Goal: Find specific page/section: Find specific page/section

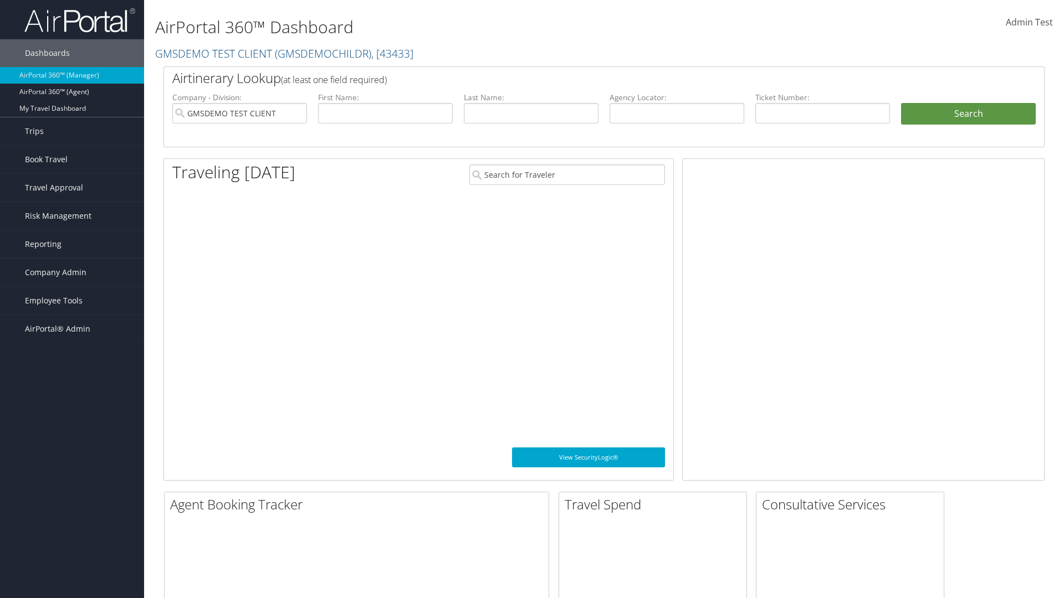
click at [72, 273] on span "Company Admin" at bounding box center [55, 273] width 61 height 28
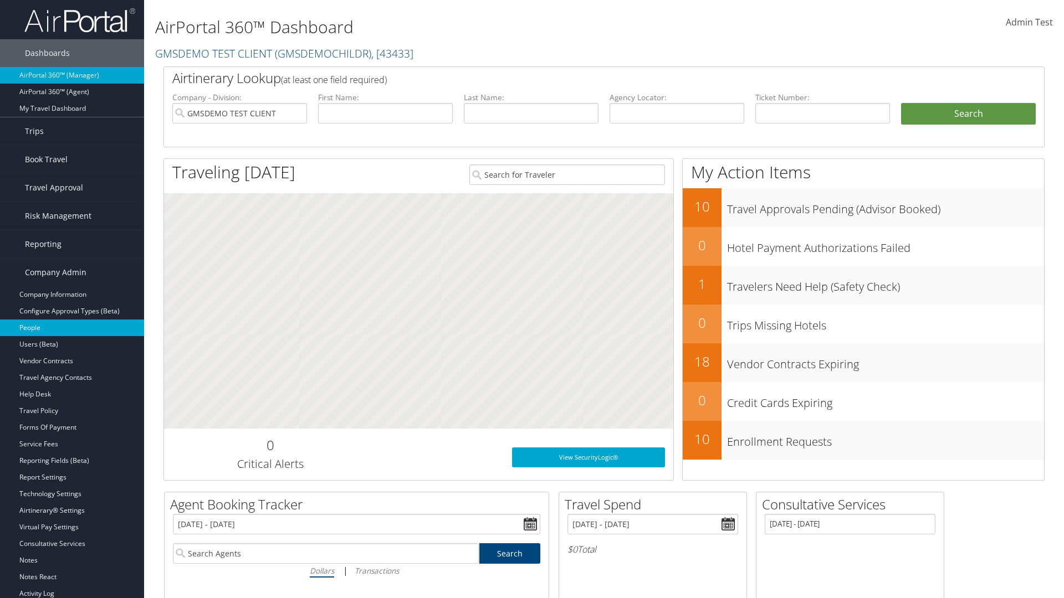
click at [72, 328] on link "People" at bounding box center [72, 328] width 144 height 17
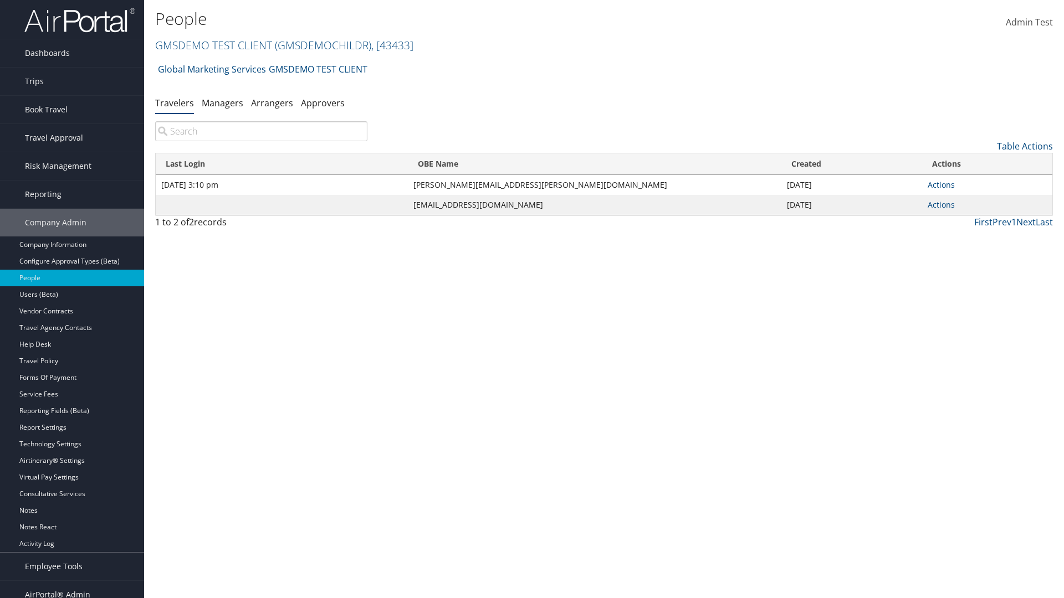
click at [261, 131] on input "search" at bounding box center [261, 131] width 212 height 20
type input "[DATE] 3:10 pm"
